Goal: Task Accomplishment & Management: Use online tool/utility

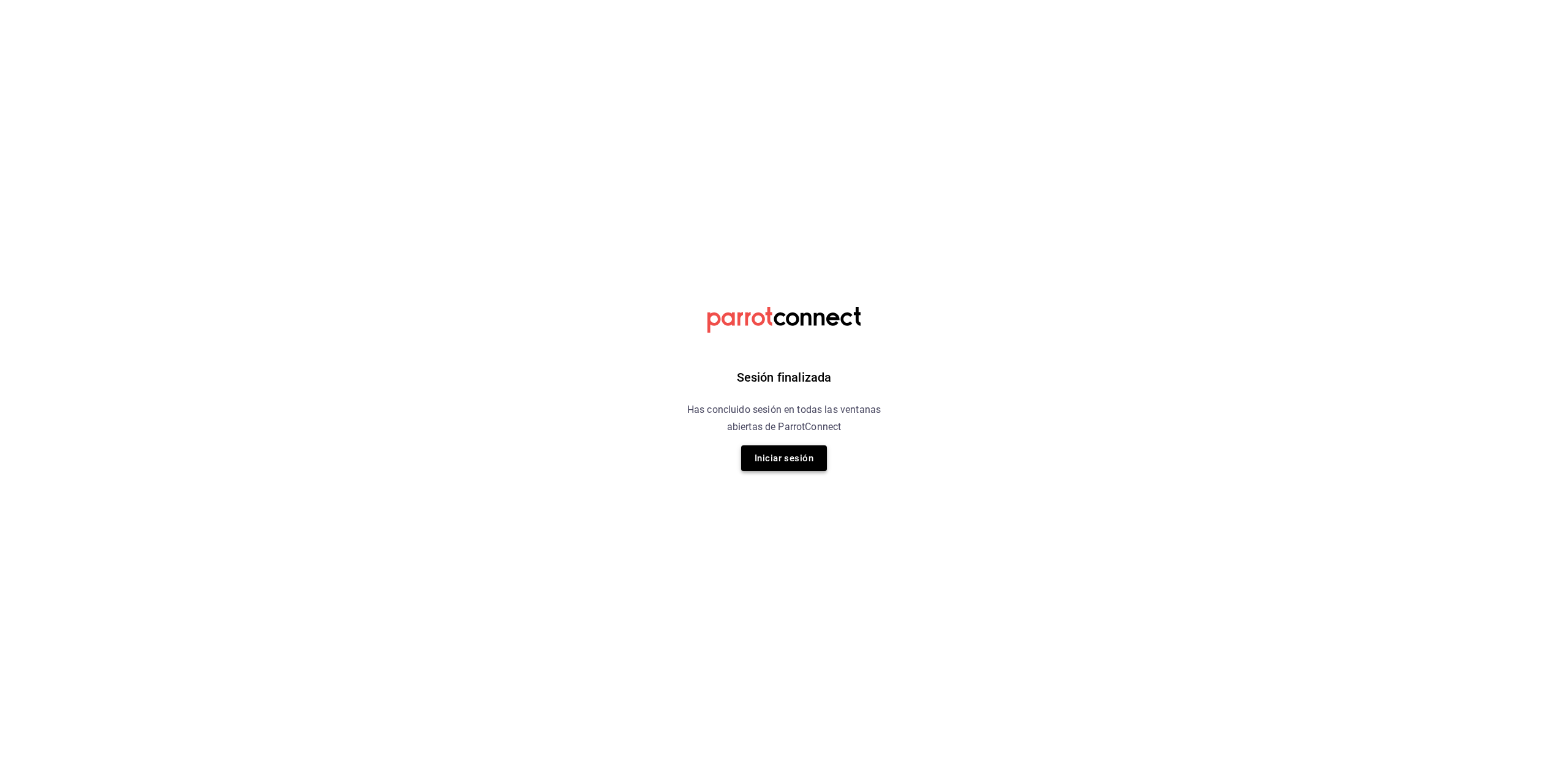
click at [792, 463] on button "Iniciar sesión" at bounding box center [784, 458] width 86 height 26
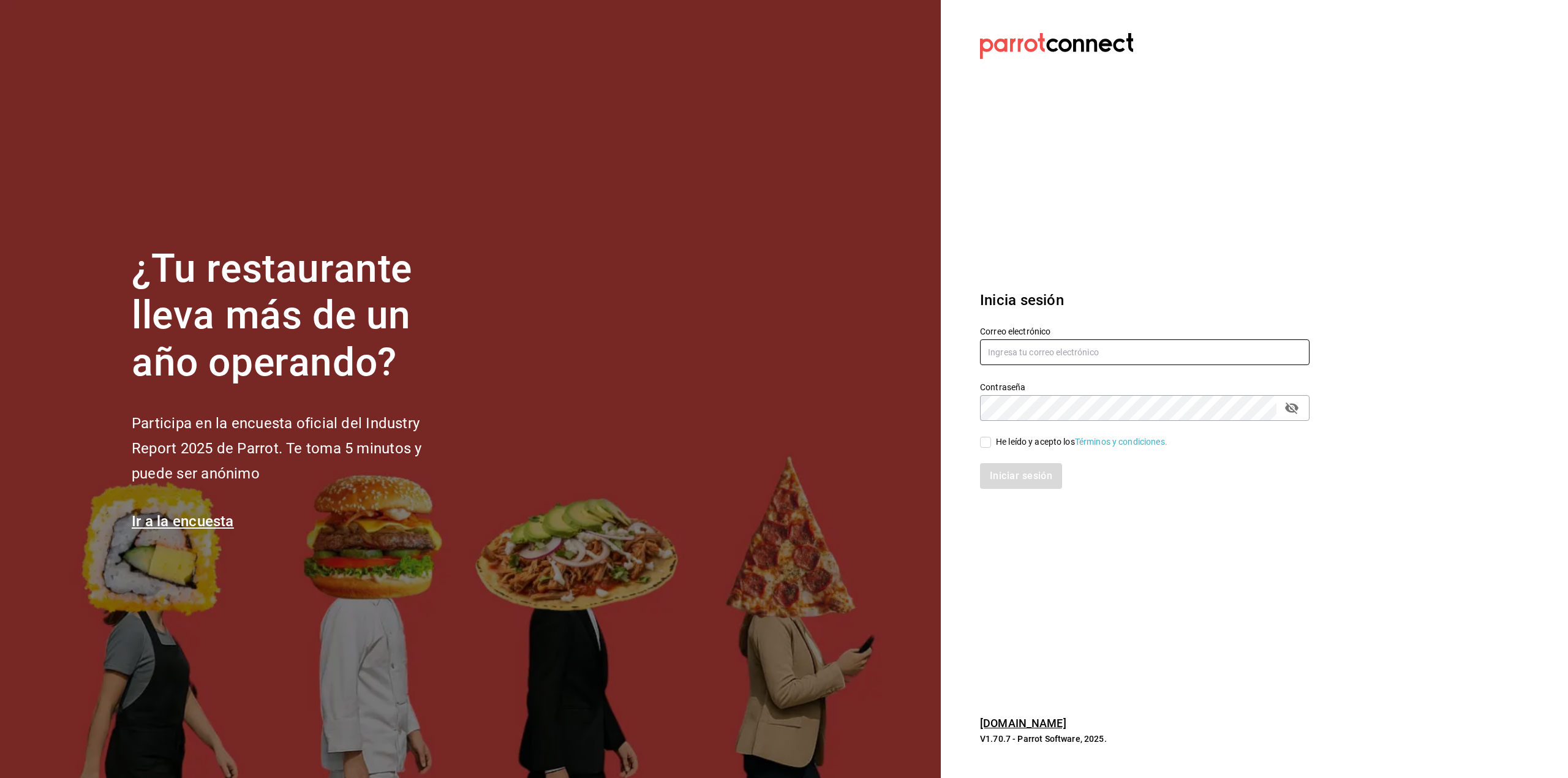
click at [1022, 348] on input "text" at bounding box center [1145, 352] width 330 height 26
type input "sofia.pelayo2882@gmail.com"
click at [1001, 432] on div "He leído y acepto los Términos y condiciones." at bounding box center [1137, 435] width 344 height 28
click at [1003, 441] on div "He leído y acepto los Términos y condiciones." at bounding box center [1081, 442] width 171 height 13
click at [991, 441] on input "He leído y acepto los Términos y condiciones." at bounding box center [986, 442] width 11 height 11
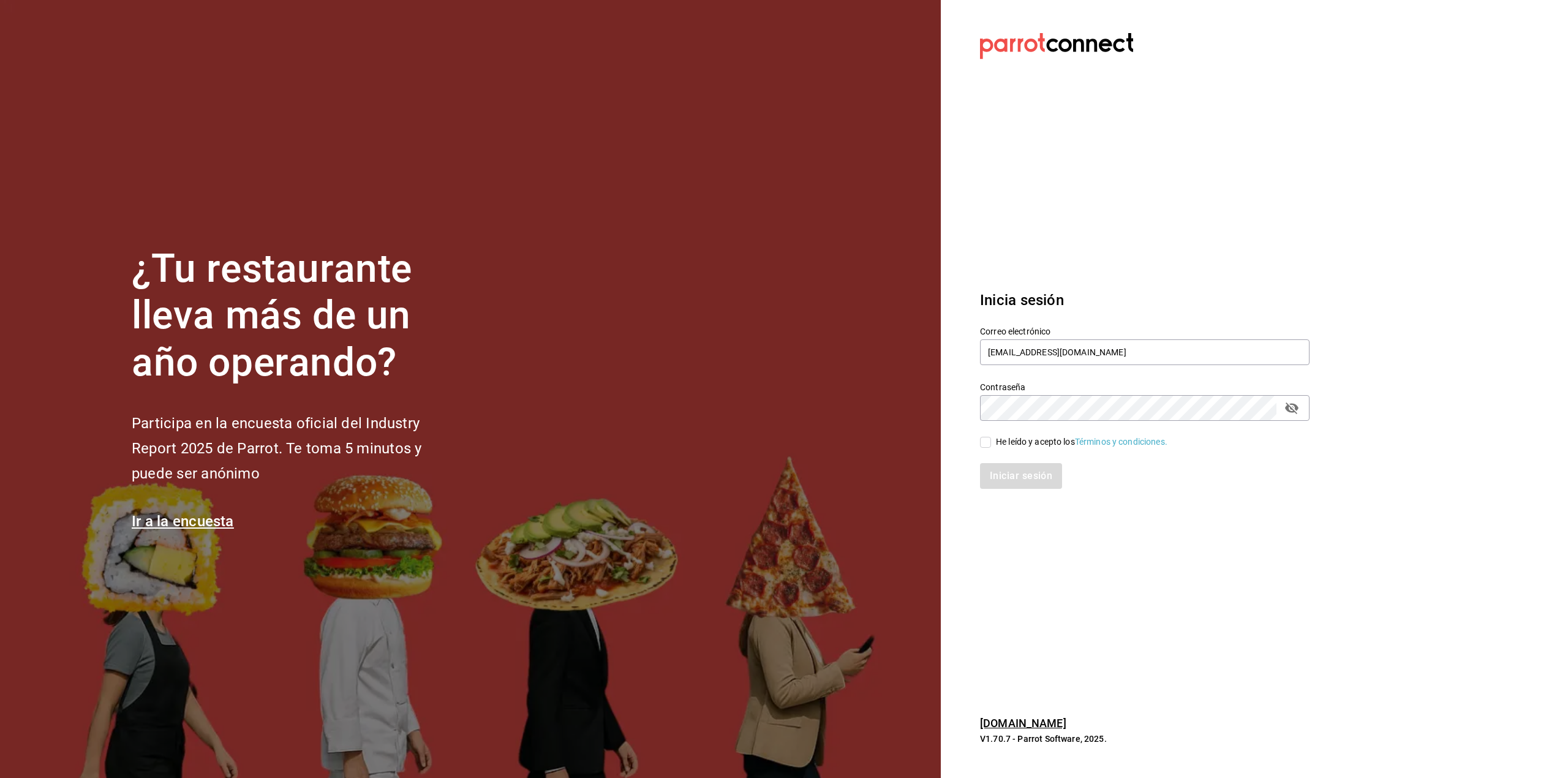
checkbox input "true"
click at [1007, 474] on button "Iniciar sesión" at bounding box center [1022, 476] width 84 height 26
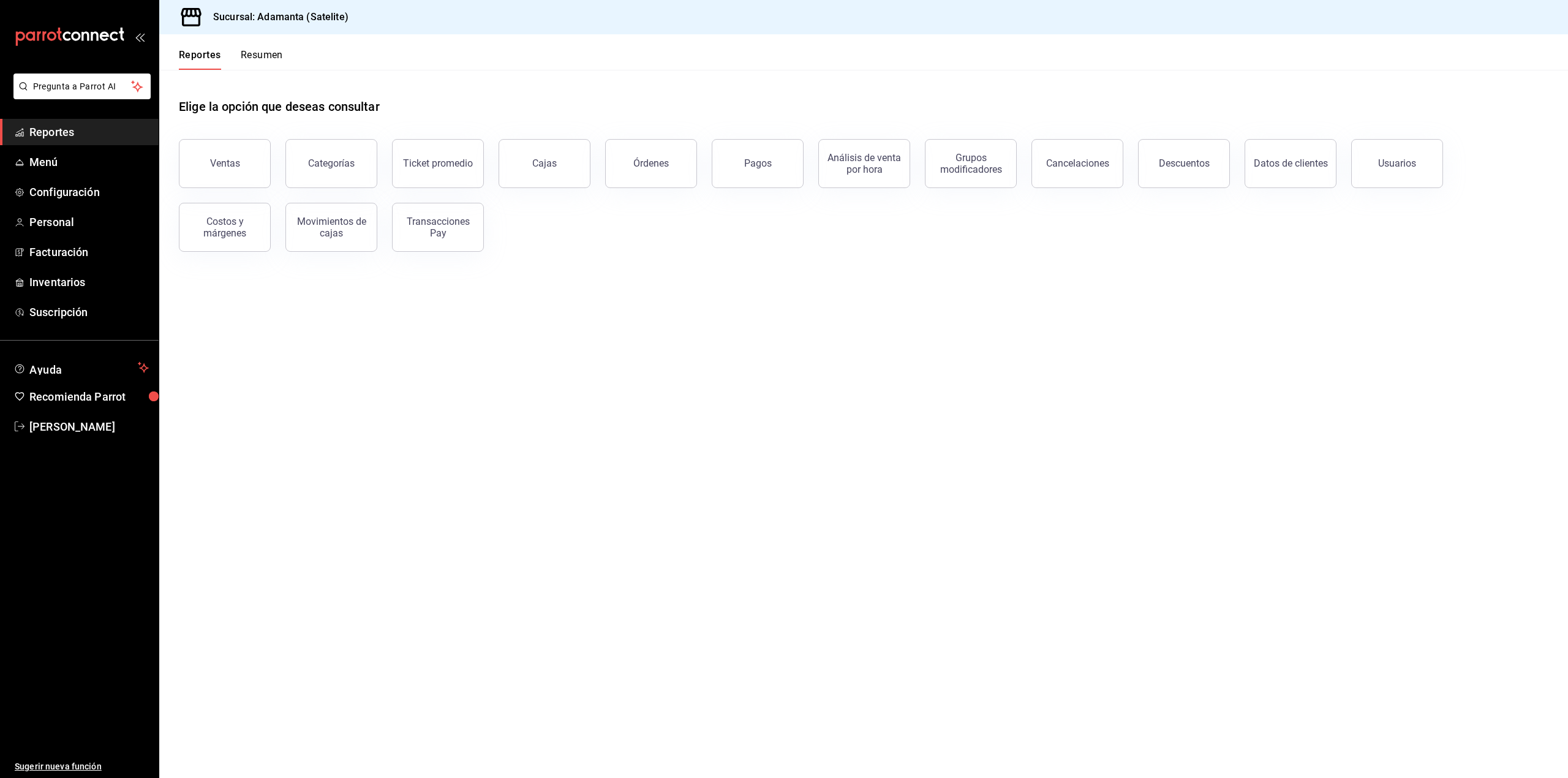
click at [248, 52] on button "Resumen" at bounding box center [262, 59] width 42 height 21
